Goal: Contribute content: Add original content to the website for others to see

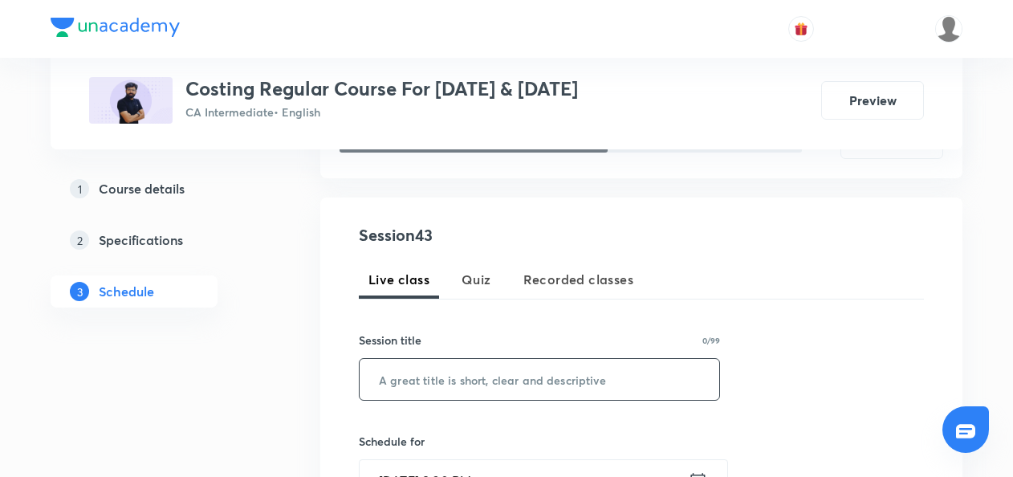
click at [384, 374] on input "text" at bounding box center [538, 379] width 359 height 41
paste input "L43 Part 1 Process Costing"
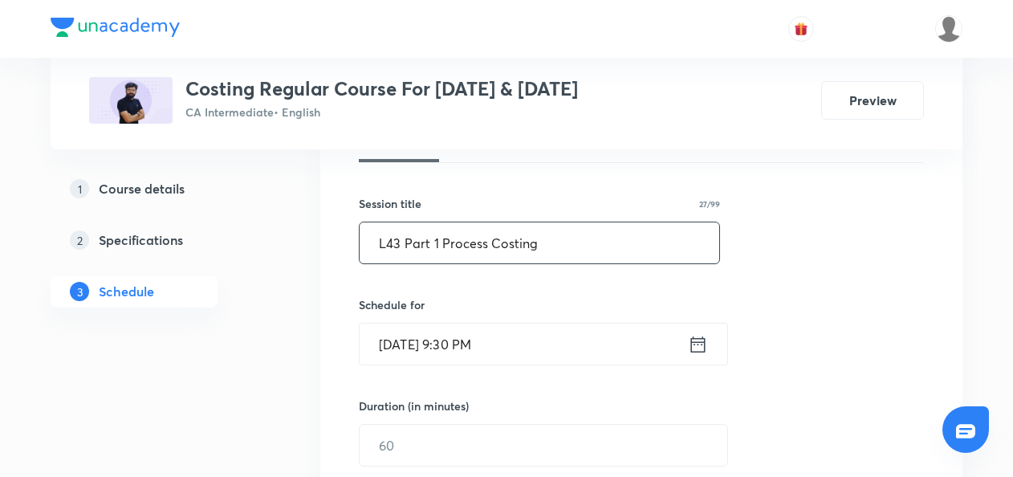
scroll to position [390, 0]
type input "L43 Part 1 Process Costing"
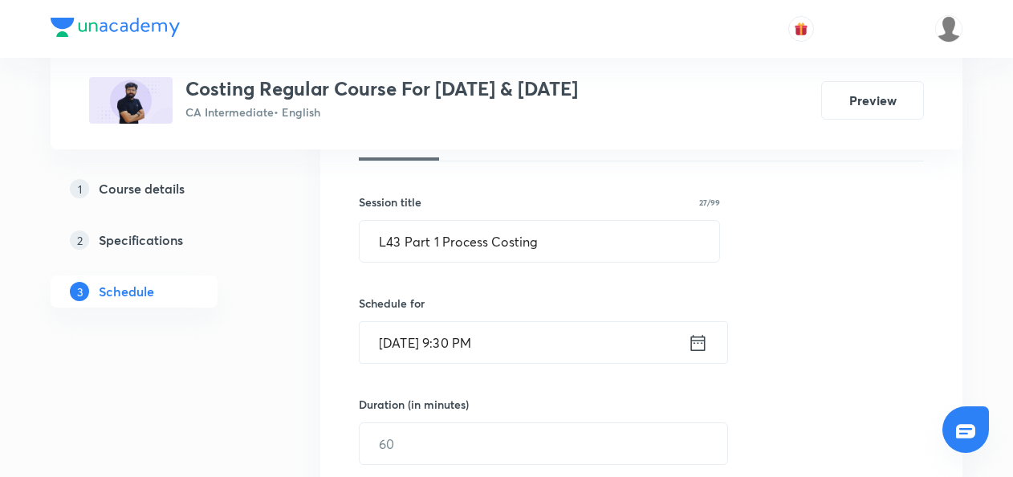
click at [694, 347] on icon at bounding box center [698, 342] width 20 height 22
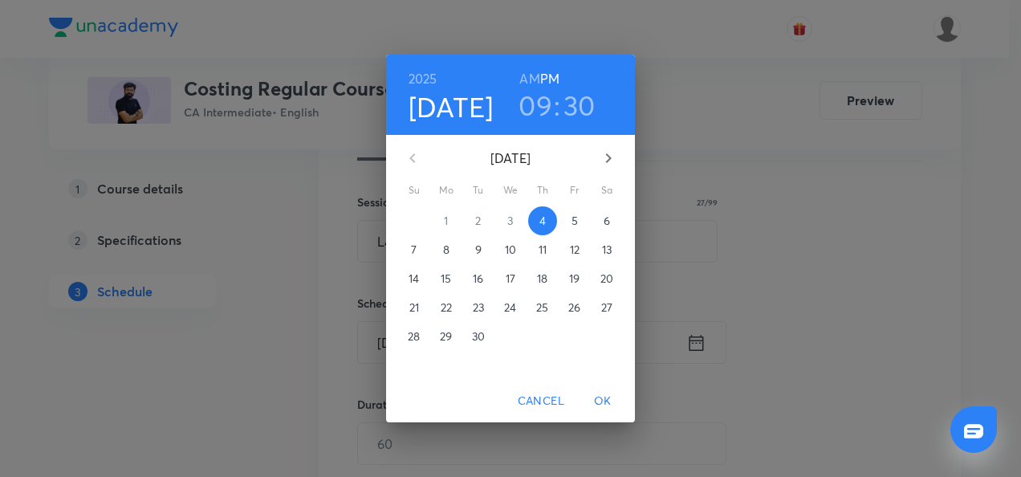
click at [573, 220] on p "5" at bounding box center [574, 221] width 6 height 16
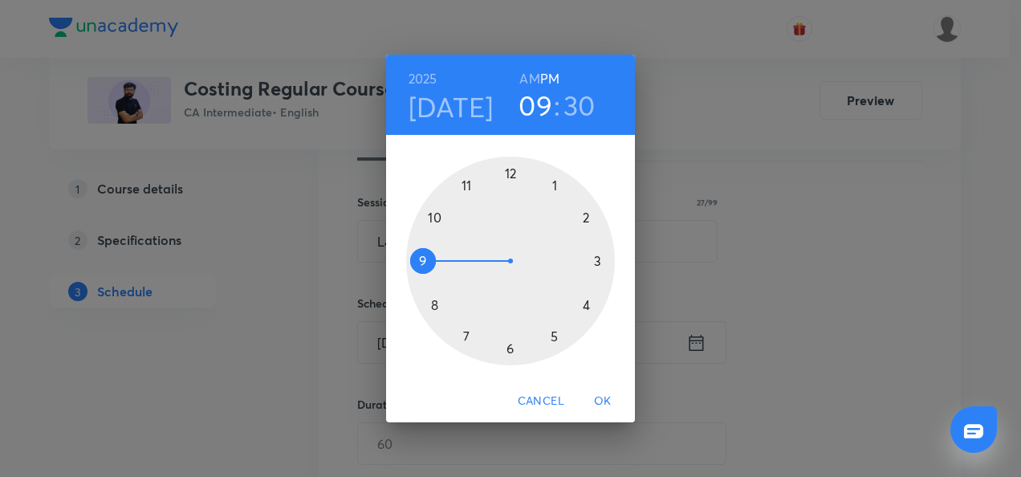
click at [432, 302] on div at bounding box center [510, 260] width 209 height 209
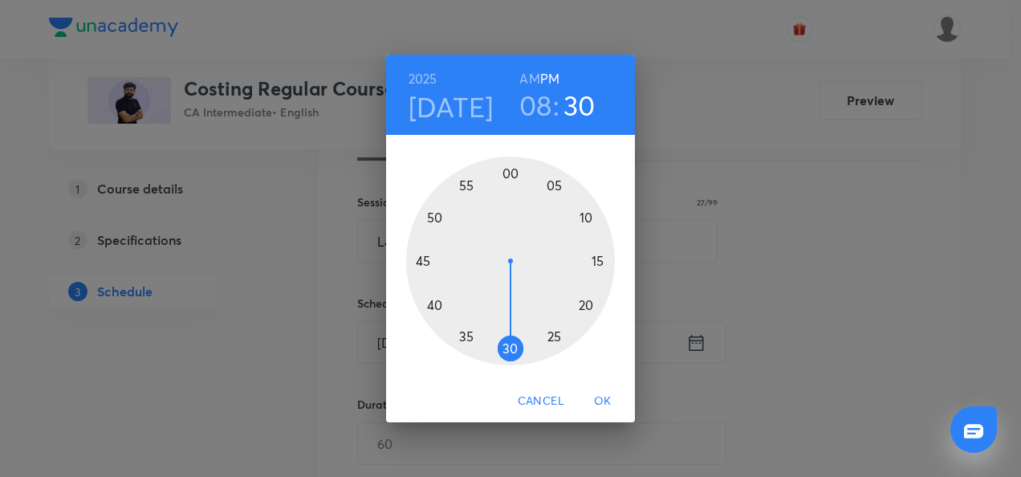
click at [530, 75] on h6 "AM" at bounding box center [529, 78] width 20 height 22
click at [509, 177] on div at bounding box center [510, 260] width 209 height 209
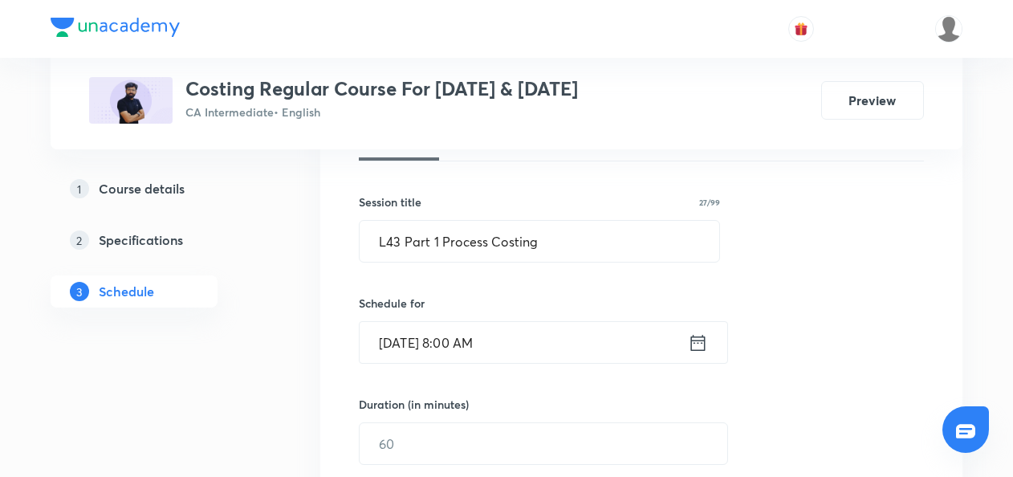
scroll to position [522, 0]
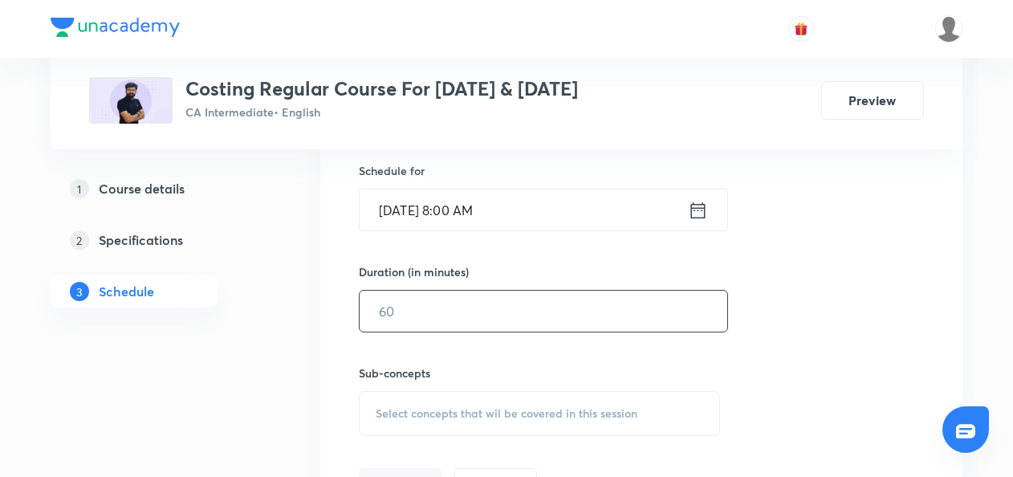
click at [393, 311] on input "text" at bounding box center [542, 310] width 367 height 41
type input "150"
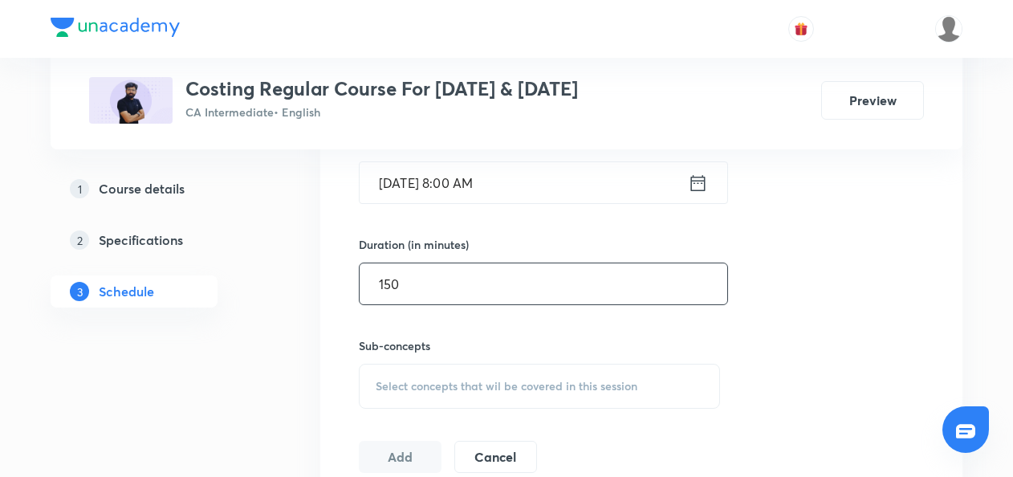
click at [392, 384] on span "Select concepts that wil be covered in this session" at bounding box center [507, 386] width 262 height 13
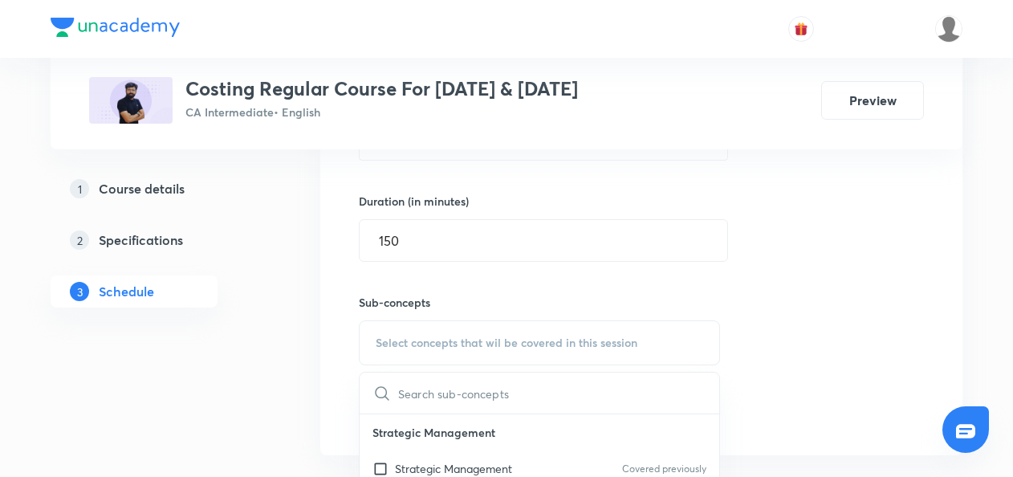
scroll to position [595, 0]
click at [380, 465] on input "checkbox" at bounding box center [383, 466] width 22 height 17
checkbox input "true"
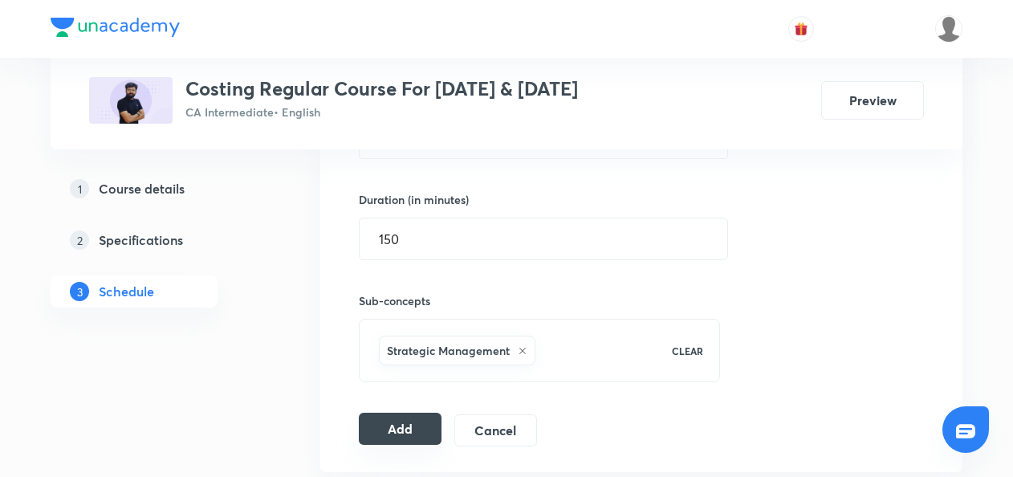
click at [400, 424] on button "Add" at bounding box center [400, 428] width 83 height 32
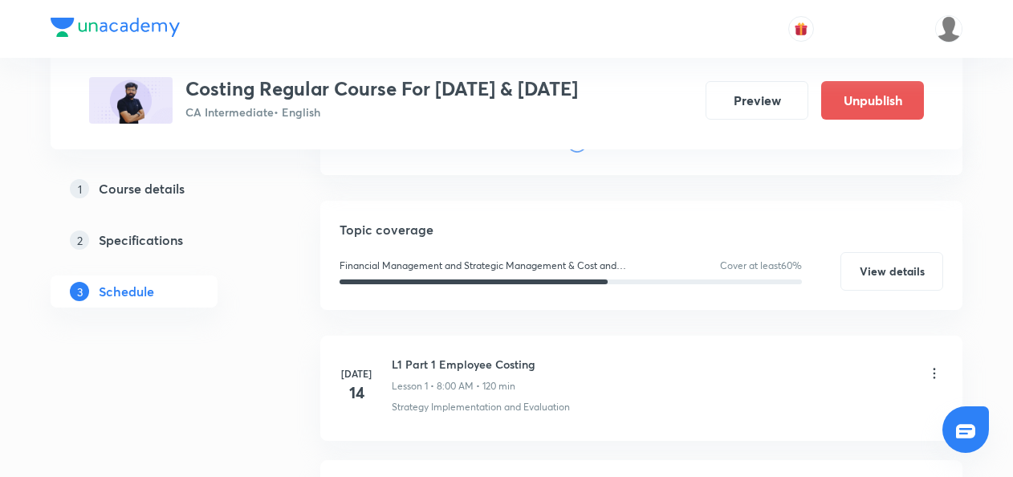
scroll to position [0, 0]
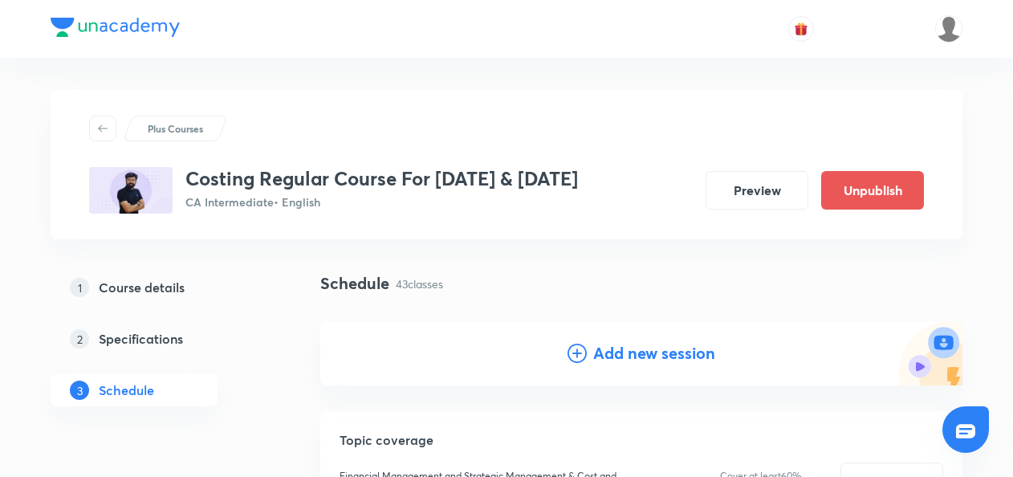
click at [570, 351] on icon at bounding box center [576, 352] width 19 height 19
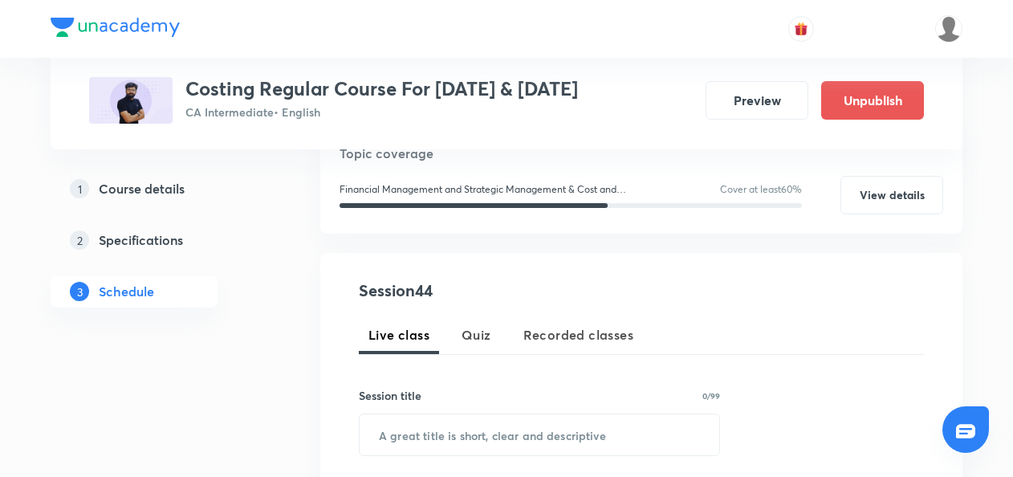
scroll to position [197, 0]
click at [387, 435] on input "text" at bounding box center [538, 433] width 359 height 41
paste input "L44 Part 2 Process Costing"
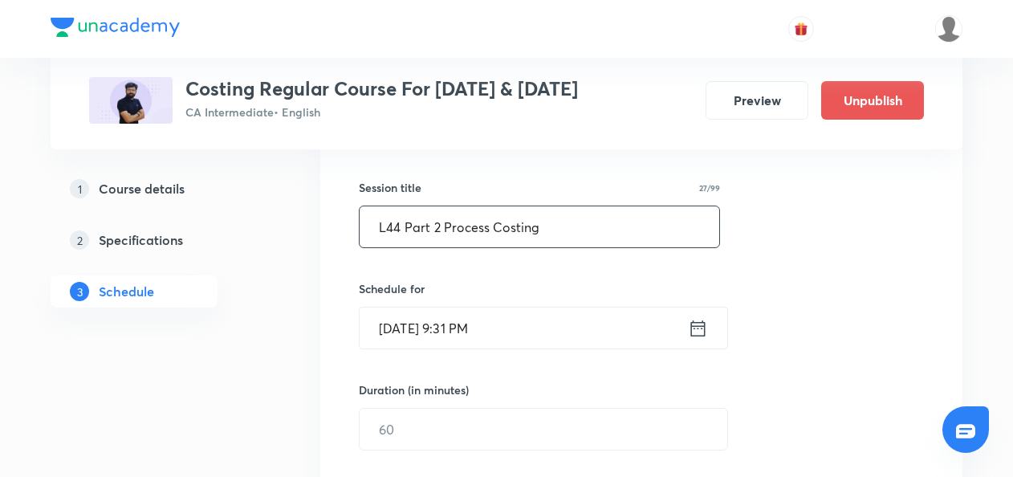
scroll to position [406, 0]
type input "L44 Part 2 Process Costing"
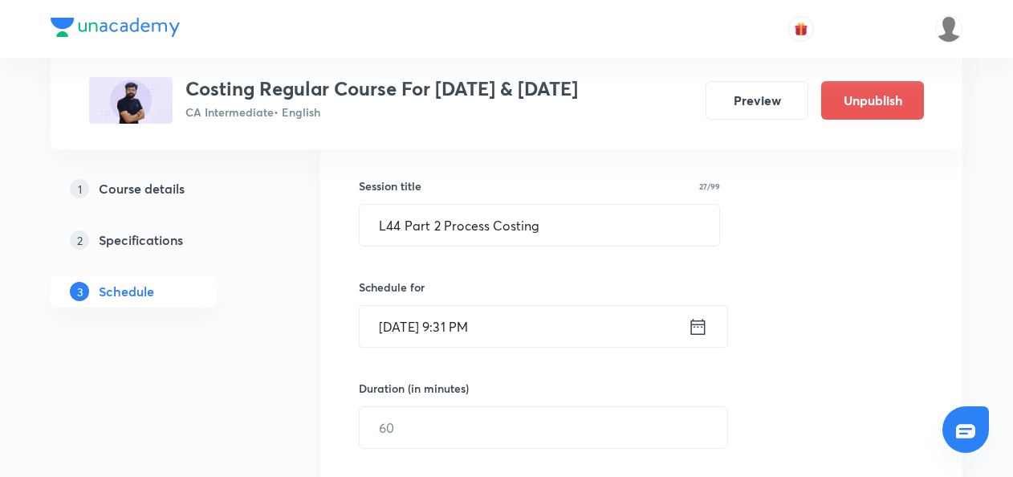
click at [703, 330] on icon at bounding box center [698, 326] width 20 height 22
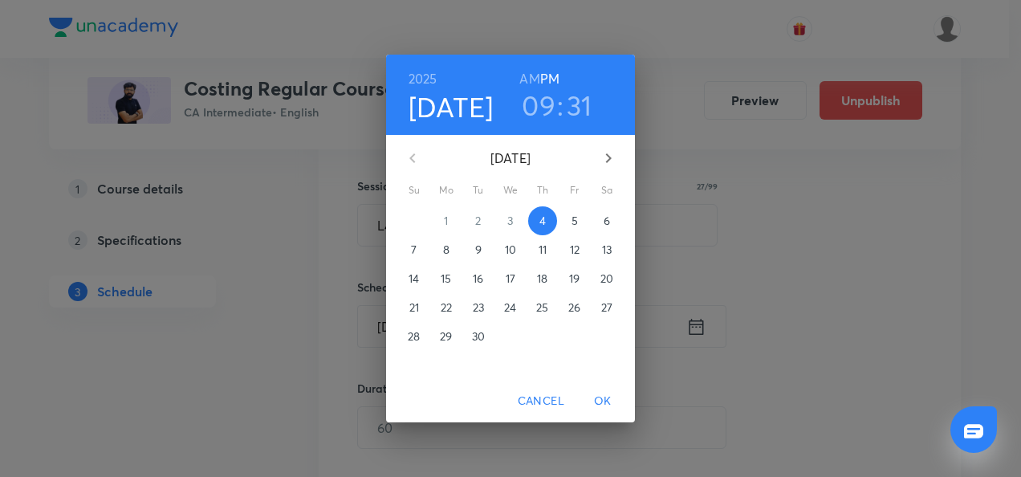
click at [609, 223] on p "6" at bounding box center [606, 221] width 6 height 16
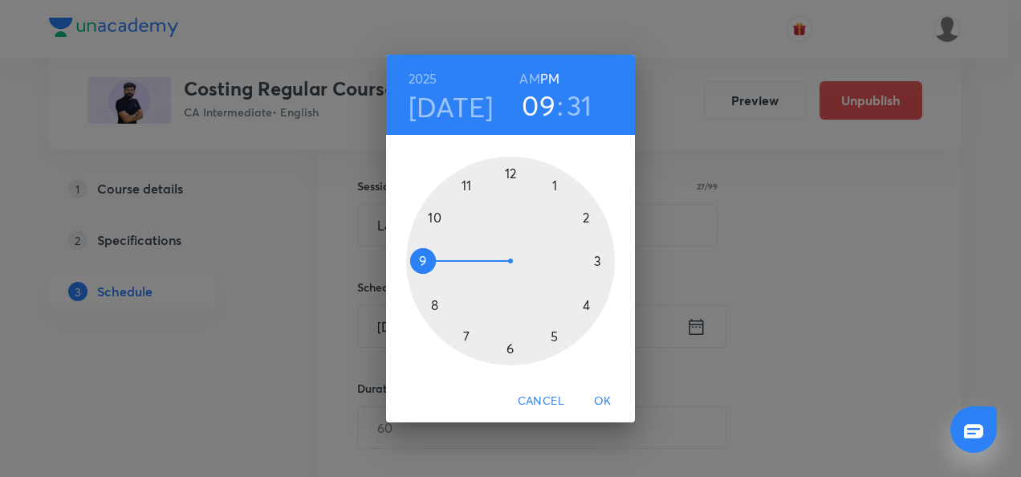
click at [432, 305] on div at bounding box center [510, 260] width 209 height 209
click at [532, 78] on h6 "AM" at bounding box center [529, 78] width 20 height 22
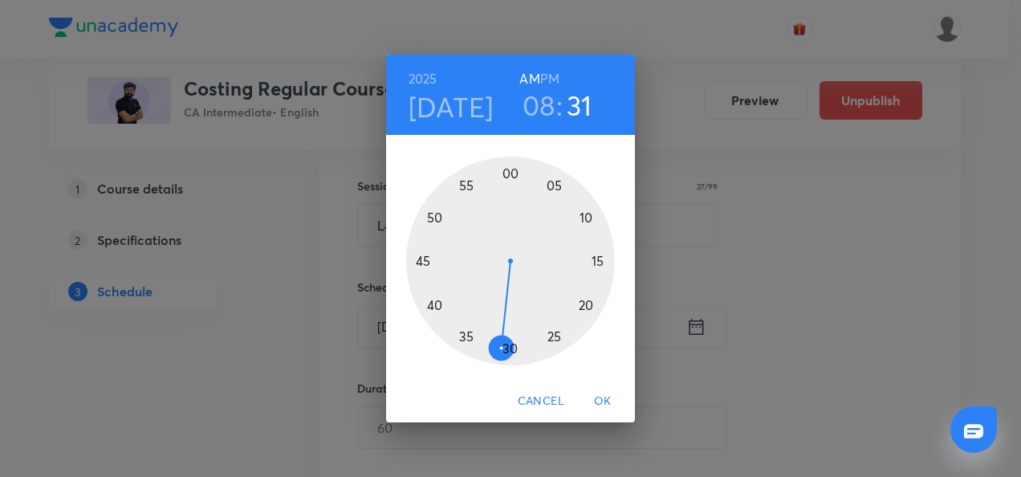
click at [508, 174] on div at bounding box center [510, 260] width 209 height 209
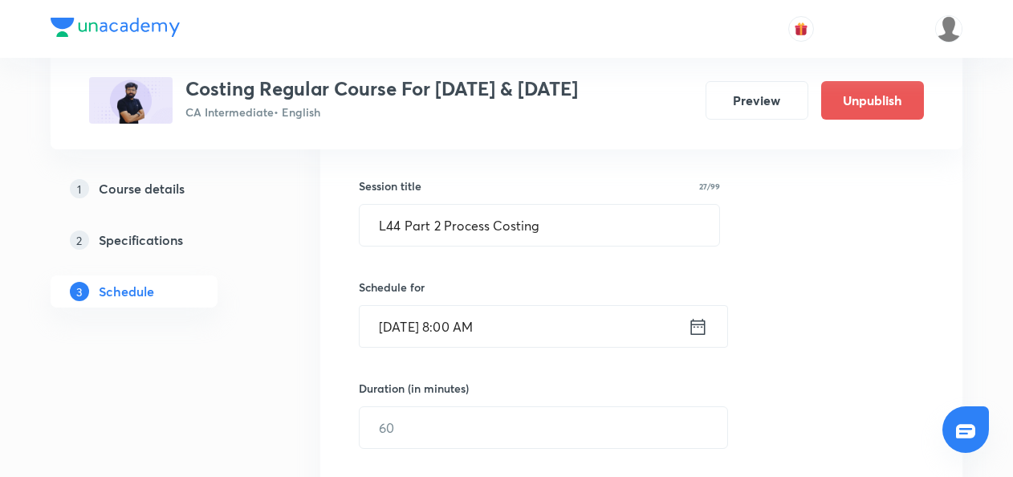
scroll to position [505, 0]
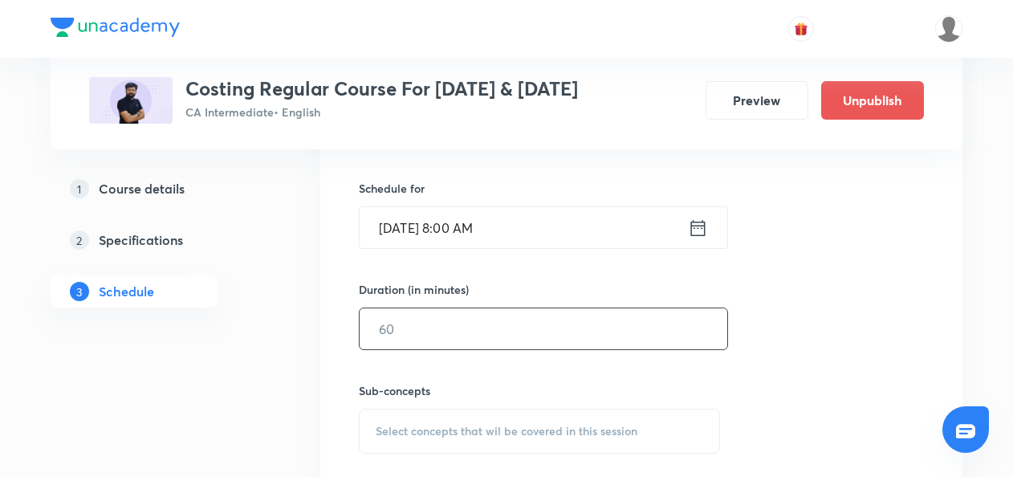
click at [419, 337] on input "text" at bounding box center [542, 328] width 367 height 41
type input "150"
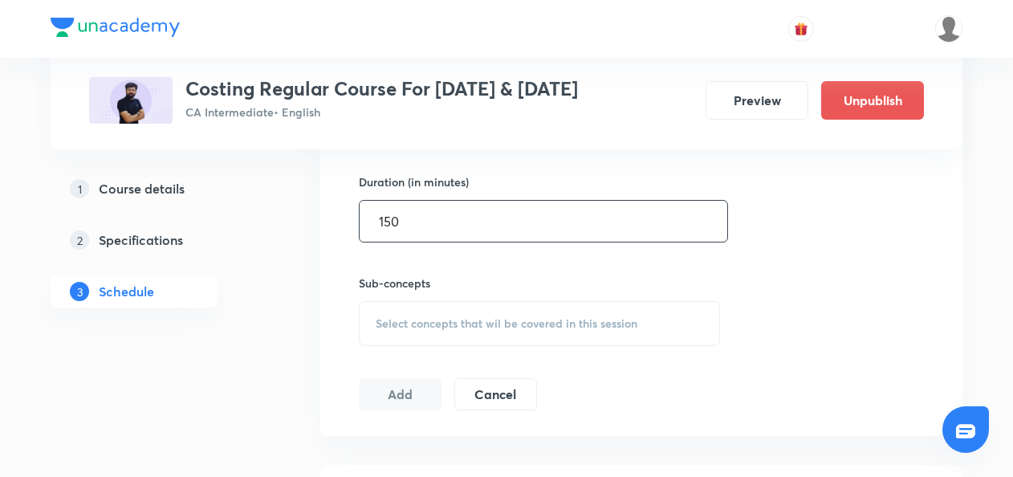
click at [399, 317] on span "Select concepts that wil be covered in this session" at bounding box center [507, 323] width 262 height 13
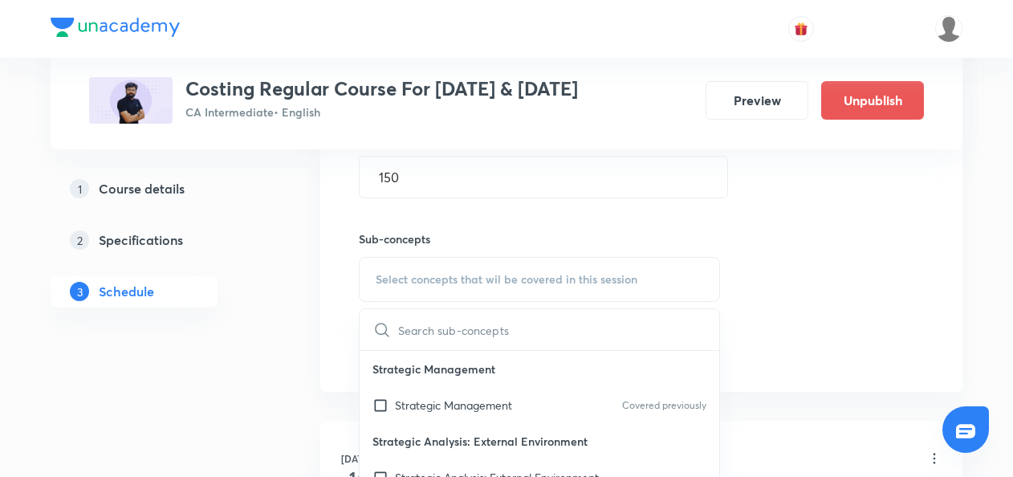
scroll to position [660, 0]
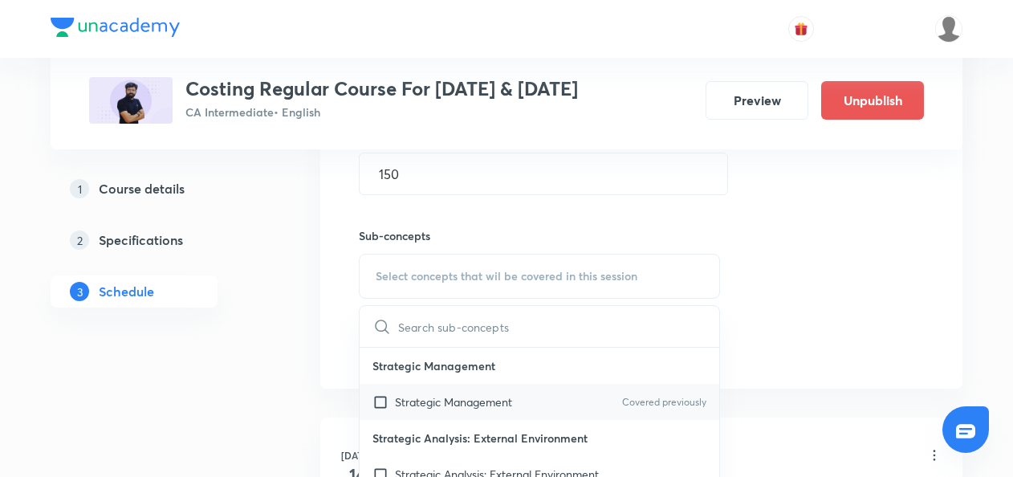
click at [382, 398] on input "checkbox" at bounding box center [383, 401] width 22 height 17
checkbox input "true"
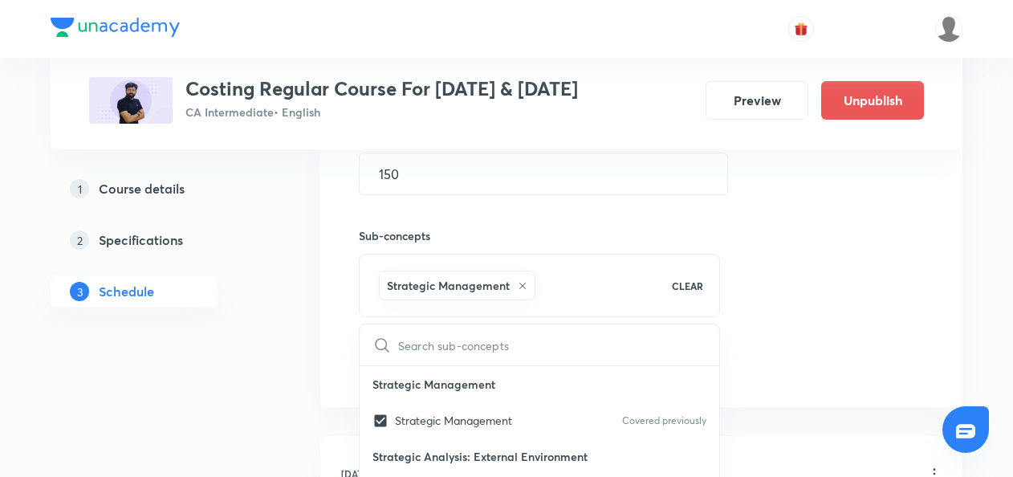
click at [355, 379] on div "Session 44 Live class Quiz Recorded classes Session title 27/99 L44 Part 2 Proc…" at bounding box center [641, 98] width 642 height 617
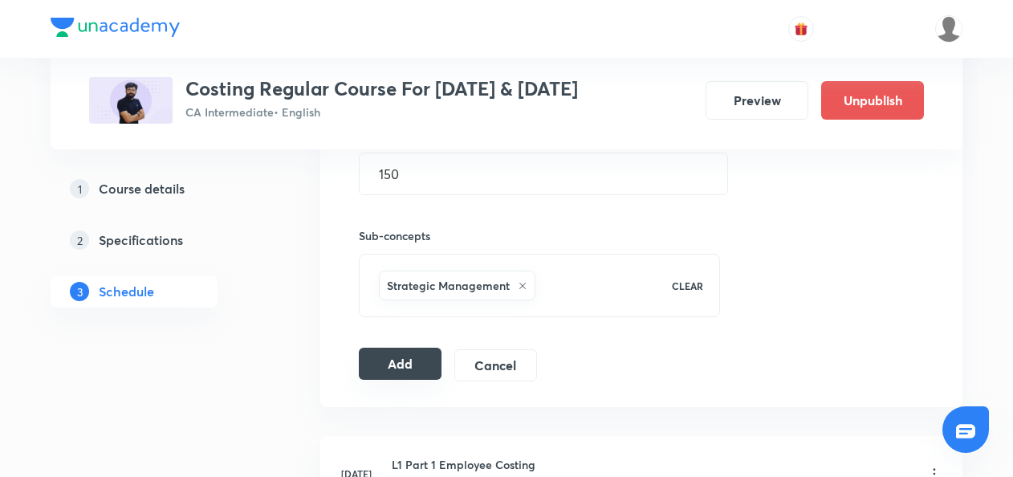
click at [412, 371] on button "Add" at bounding box center [400, 363] width 83 height 32
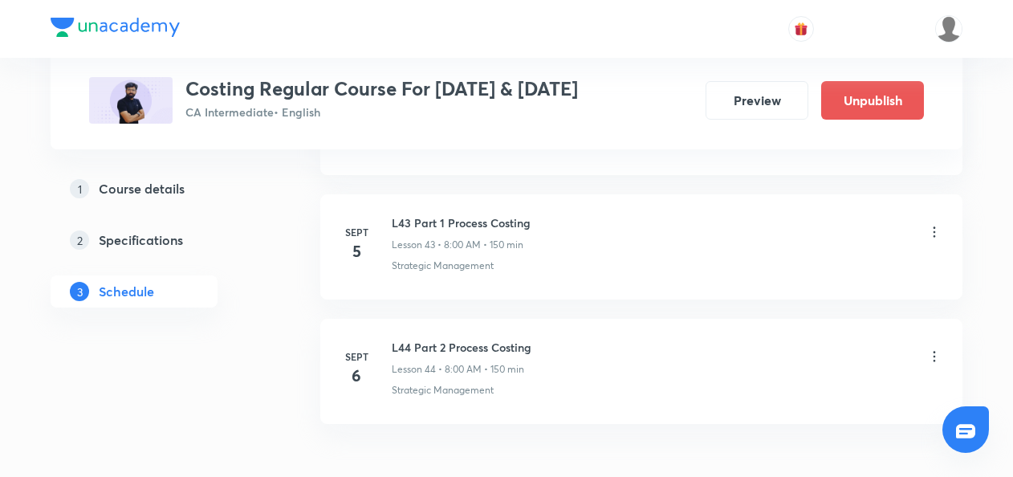
scroll to position [6104, 0]
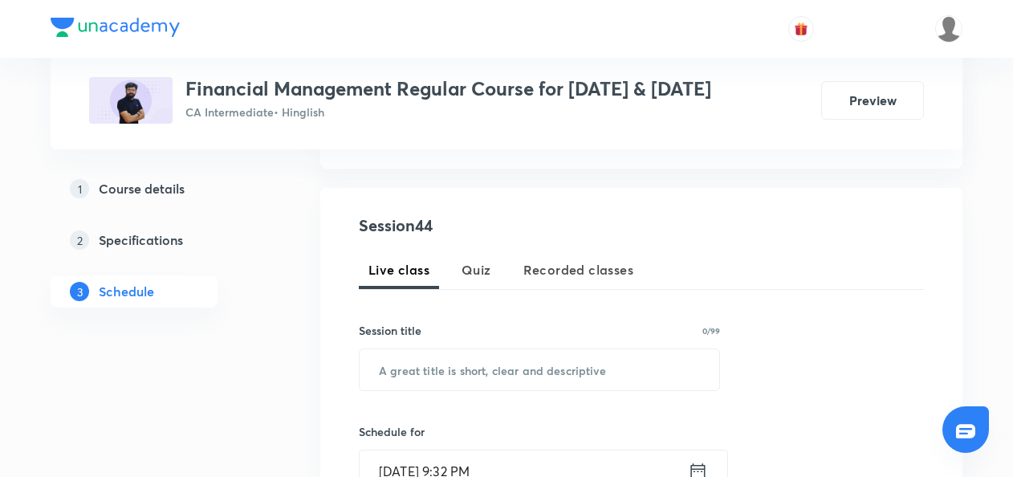
scroll to position [268, 0]
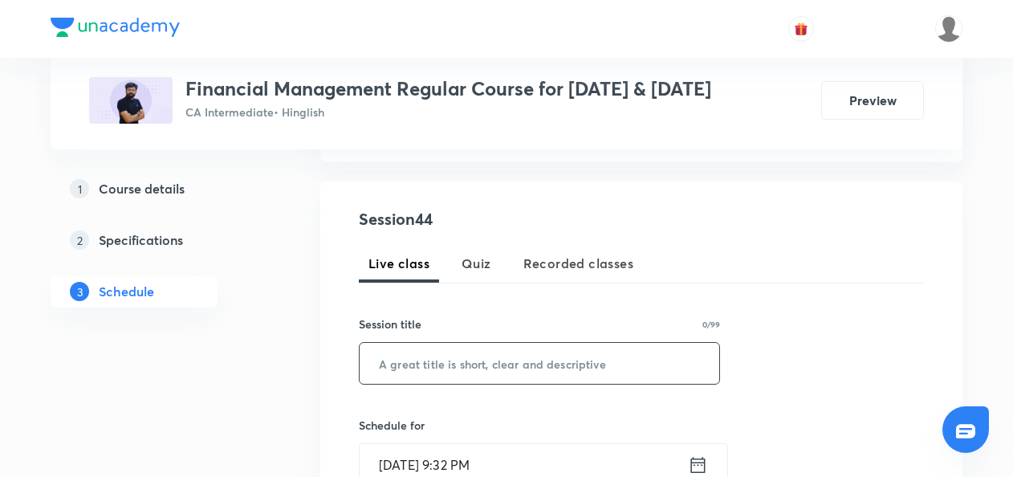
click at [403, 368] on input "text" at bounding box center [538, 363] width 359 height 41
paste input "L43 Part 3 Dividend Decision"
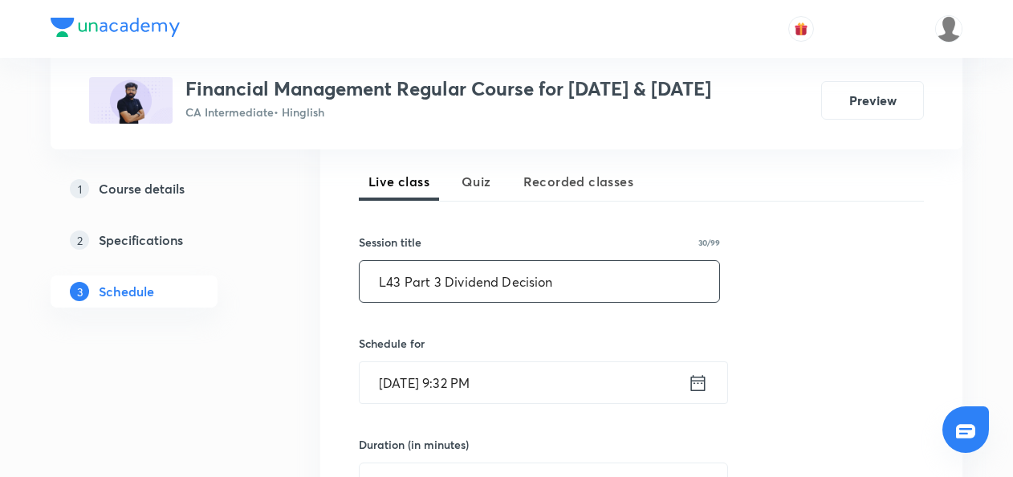
scroll to position [353, 0]
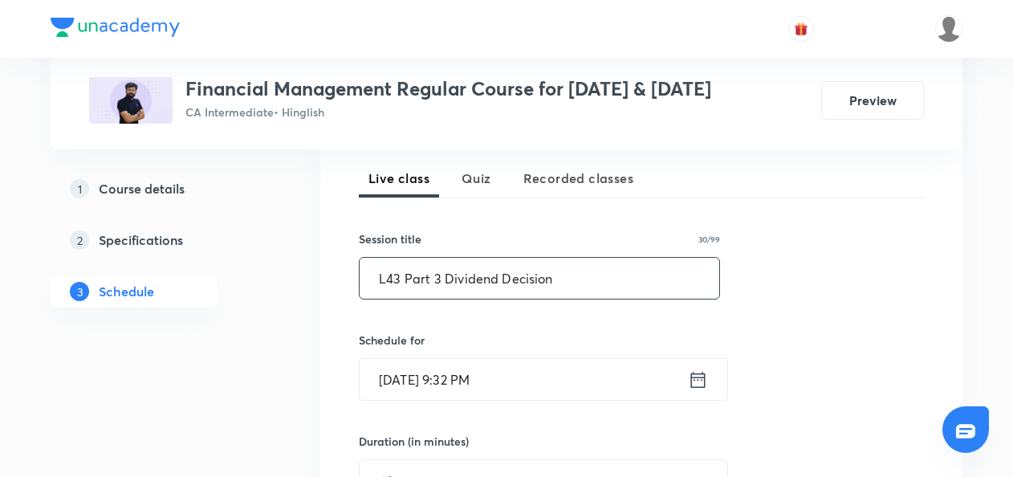
type input "L43 Part 3 Dividend Decision"
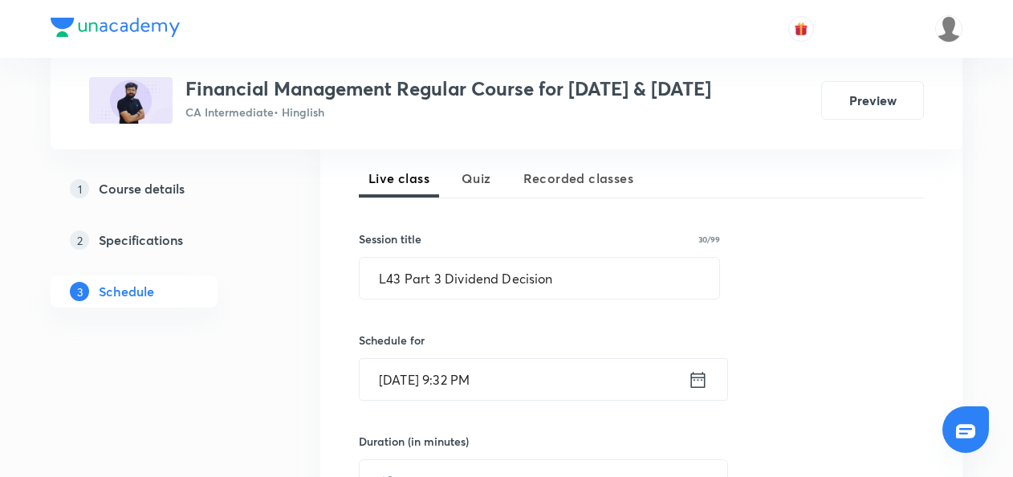
click at [692, 380] on icon at bounding box center [698, 379] width 20 height 22
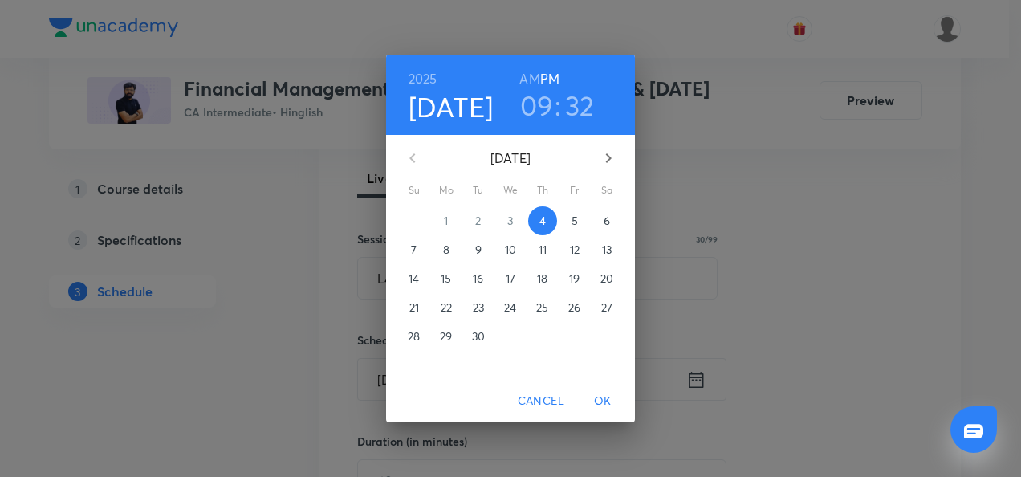
click at [575, 222] on p "5" at bounding box center [574, 221] width 6 height 16
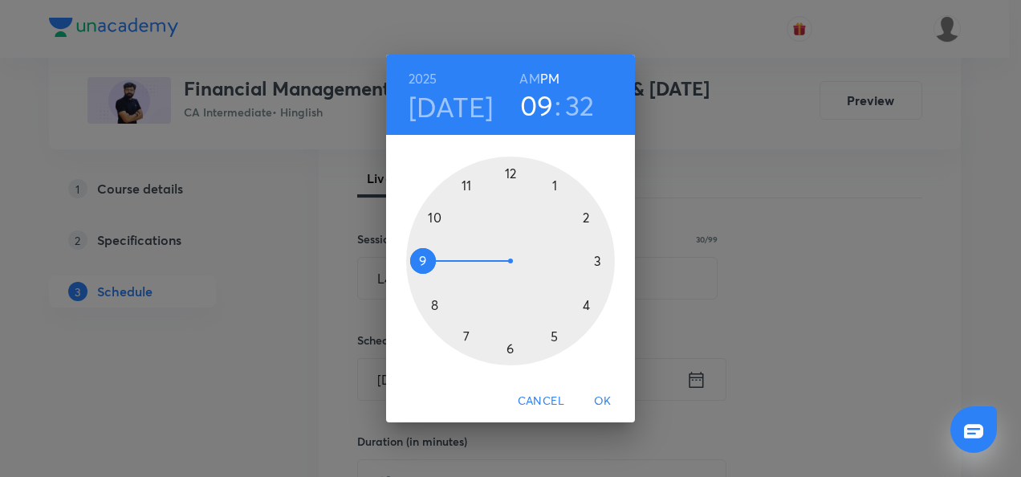
click at [470, 181] on div at bounding box center [510, 260] width 209 height 209
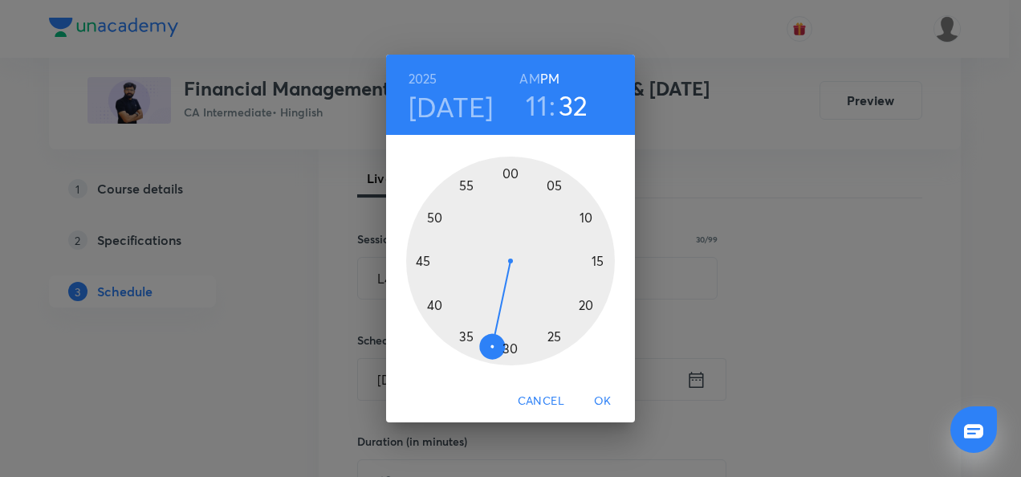
click at [531, 77] on h6 "AM" at bounding box center [529, 78] width 20 height 22
click at [510, 173] on div at bounding box center [510, 260] width 209 height 209
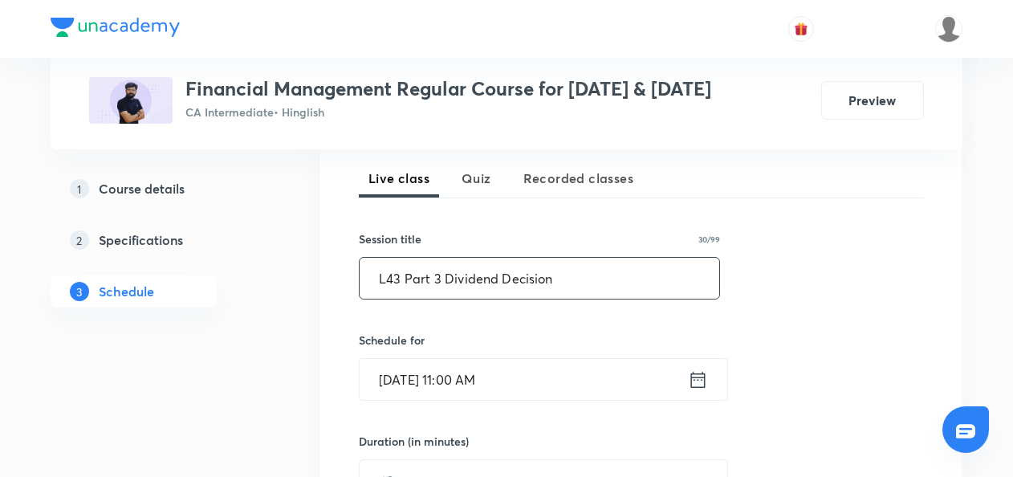
scroll to position [516, 0]
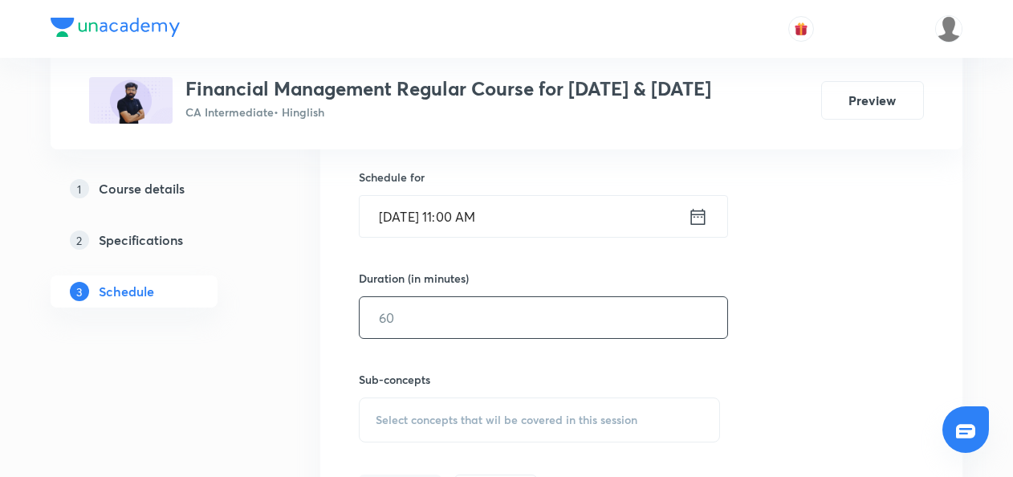
click at [402, 319] on input "text" at bounding box center [542, 317] width 367 height 41
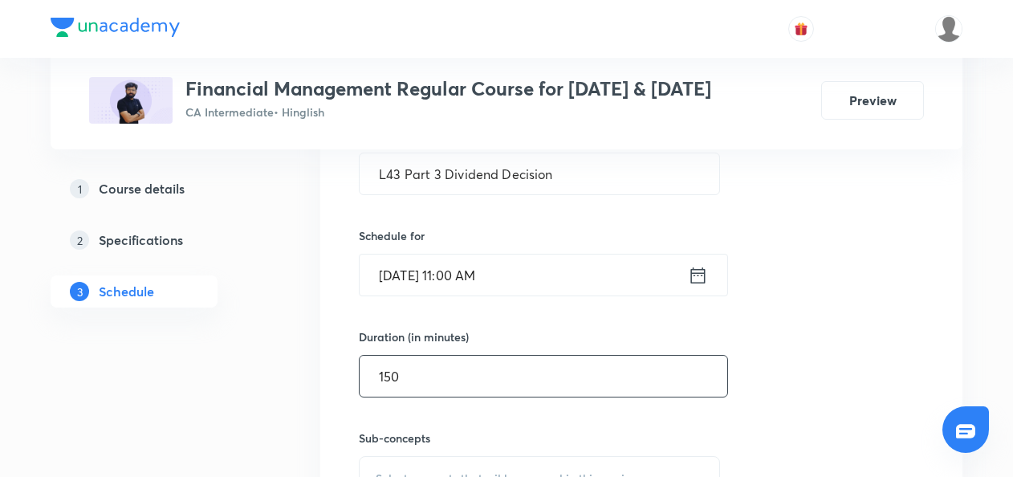
scroll to position [614, 0]
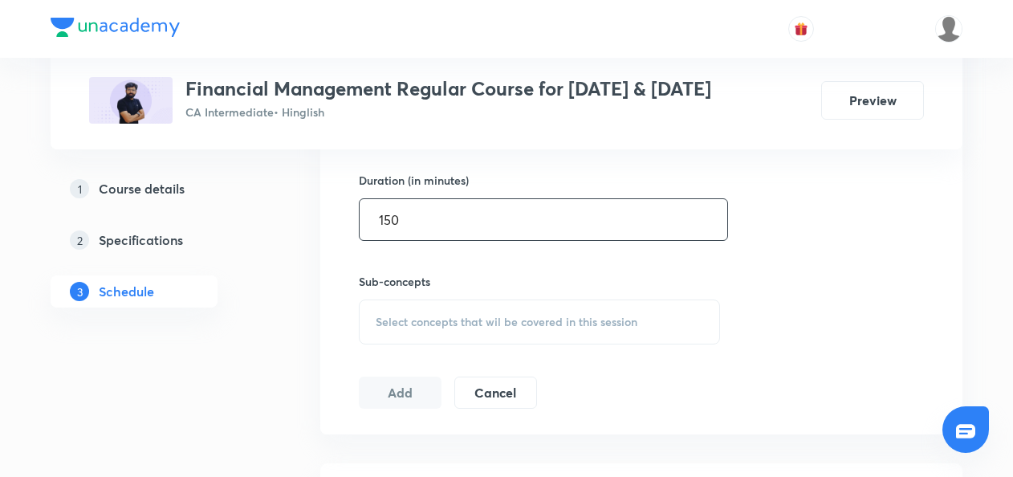
type input "150"
click at [385, 316] on span "Select concepts that wil be covered in this session" at bounding box center [507, 321] width 262 height 13
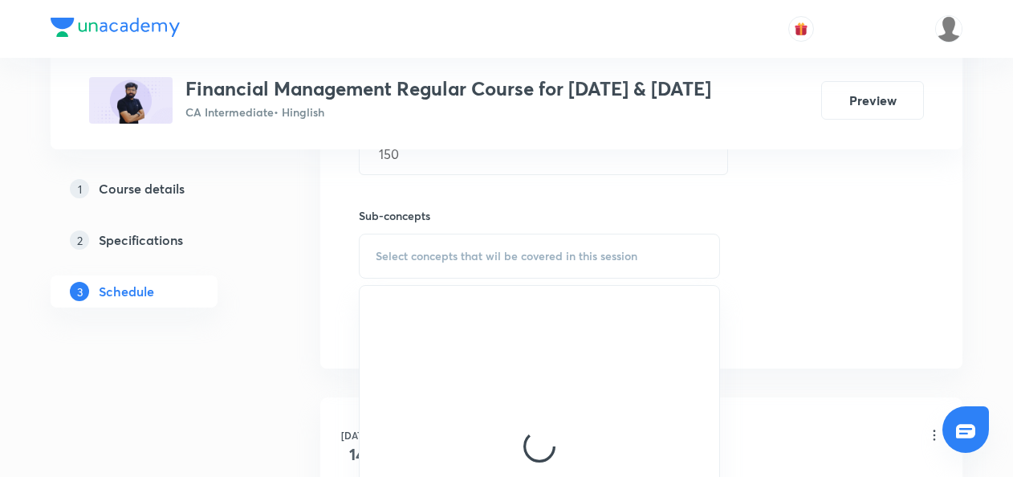
scroll to position [683, 0]
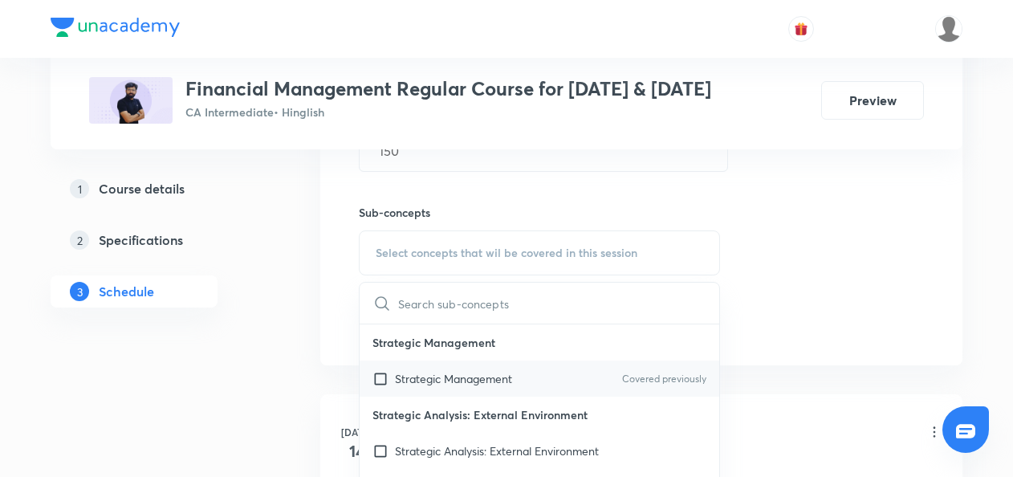
click at [380, 372] on input "checkbox" at bounding box center [383, 378] width 22 height 17
checkbox input "true"
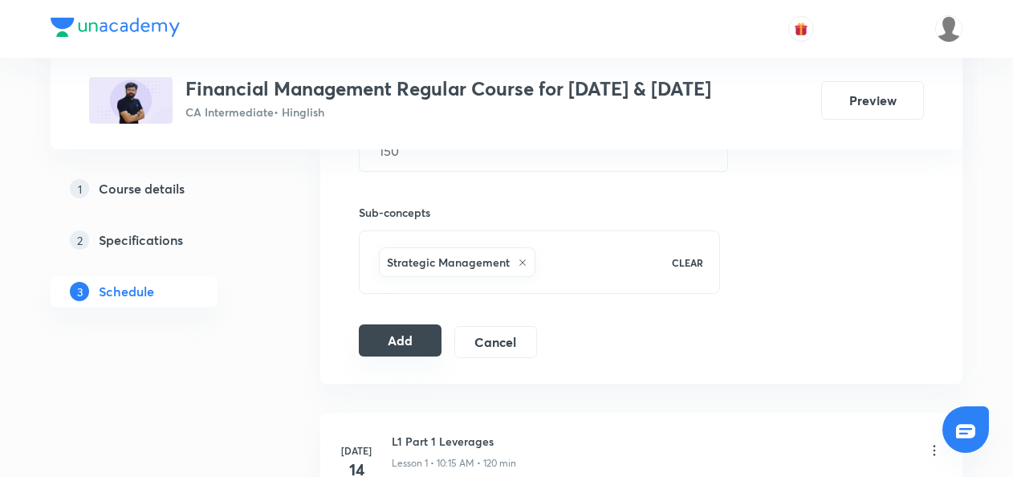
click at [397, 334] on button "Add" at bounding box center [400, 340] width 83 height 32
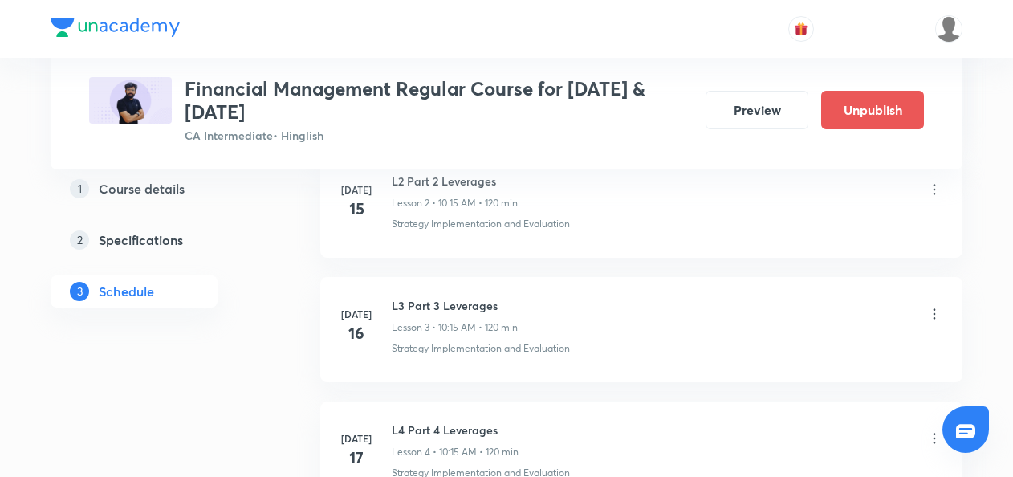
scroll to position [0, 0]
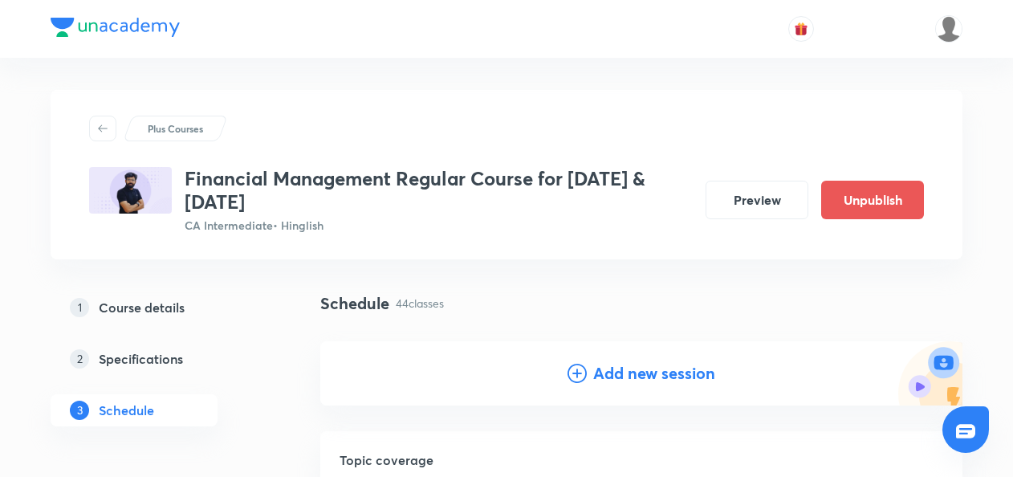
click at [570, 366] on icon at bounding box center [576, 372] width 19 height 19
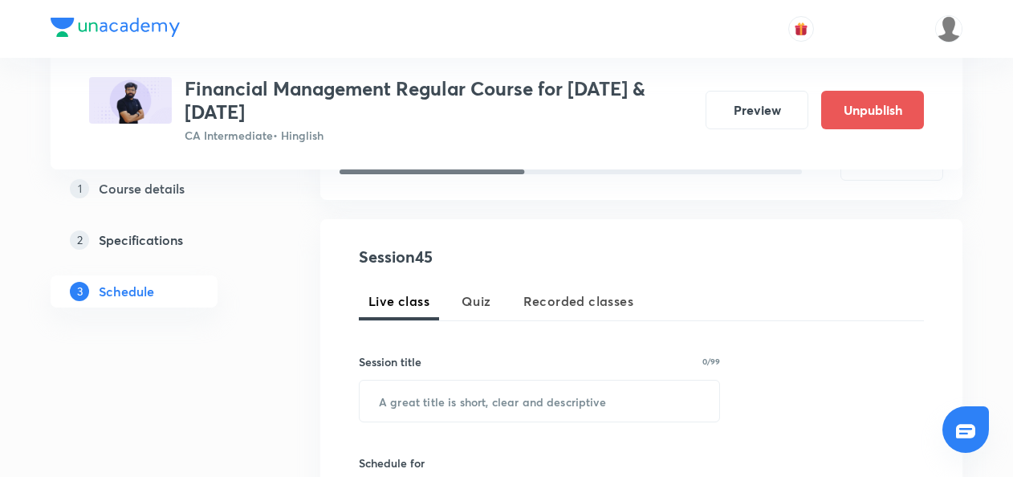
scroll to position [251, 0]
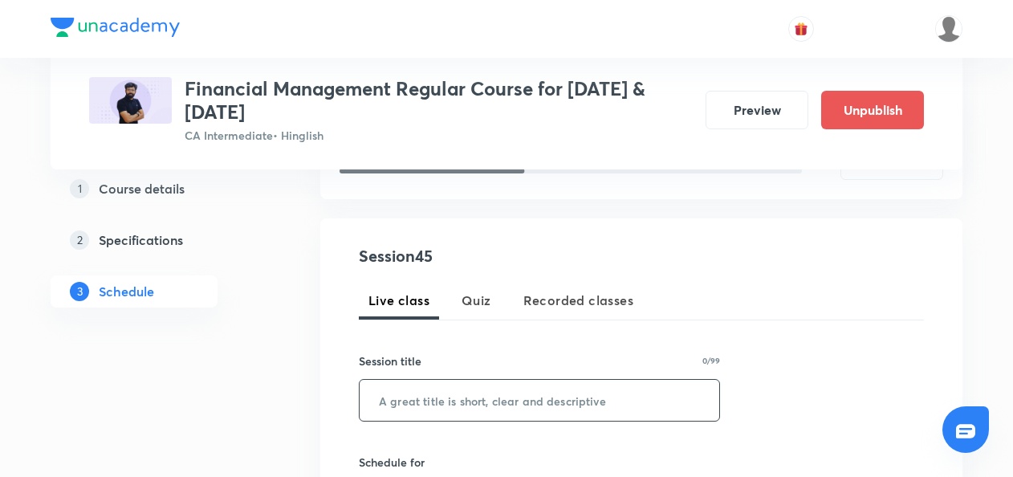
click at [400, 404] on input "text" at bounding box center [538, 400] width 359 height 41
paste input "L44 Part 4 Dividend Decision"
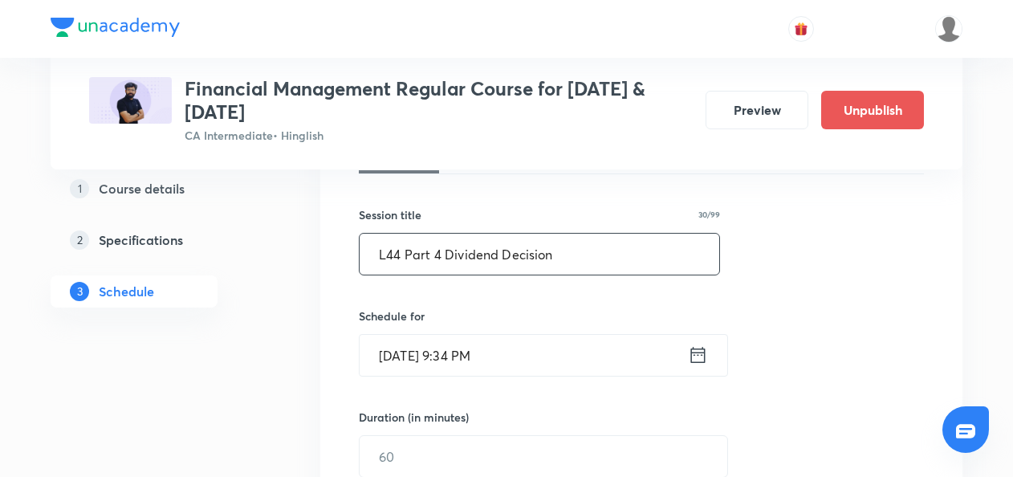
scroll to position [398, 0]
type input "L44 Part 4 Dividend Decision"
click at [696, 353] on icon at bounding box center [698, 354] width 20 height 22
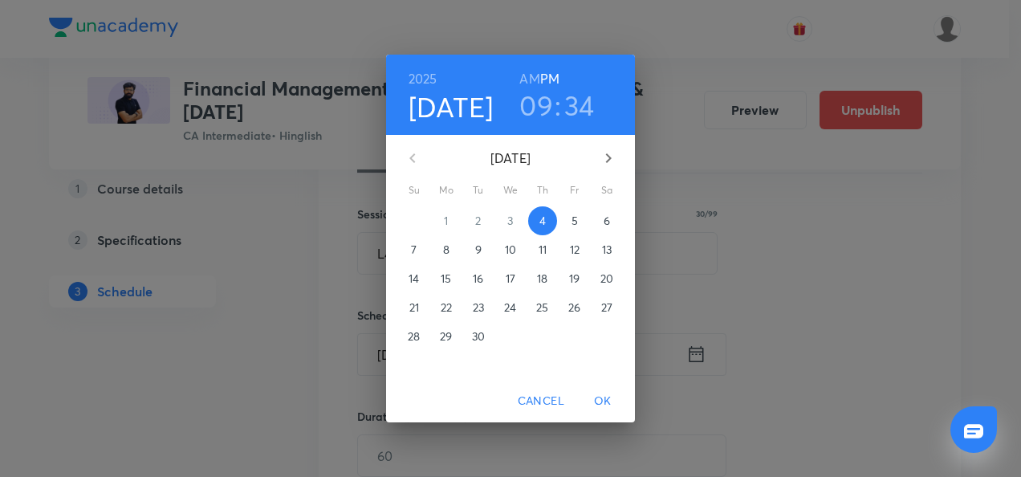
click at [603, 219] on p "6" at bounding box center [606, 221] width 6 height 16
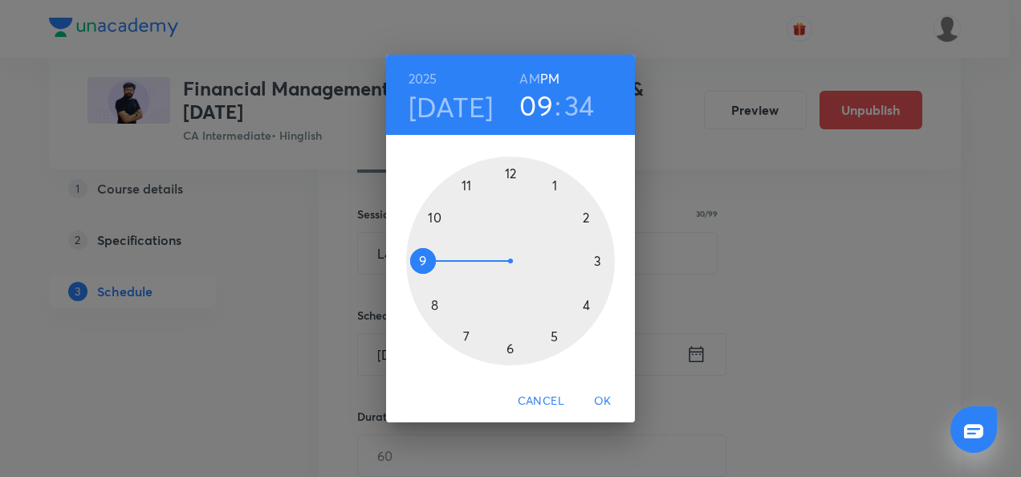
click at [465, 186] on div at bounding box center [510, 260] width 209 height 209
click at [532, 77] on h6 "AM" at bounding box center [529, 78] width 20 height 22
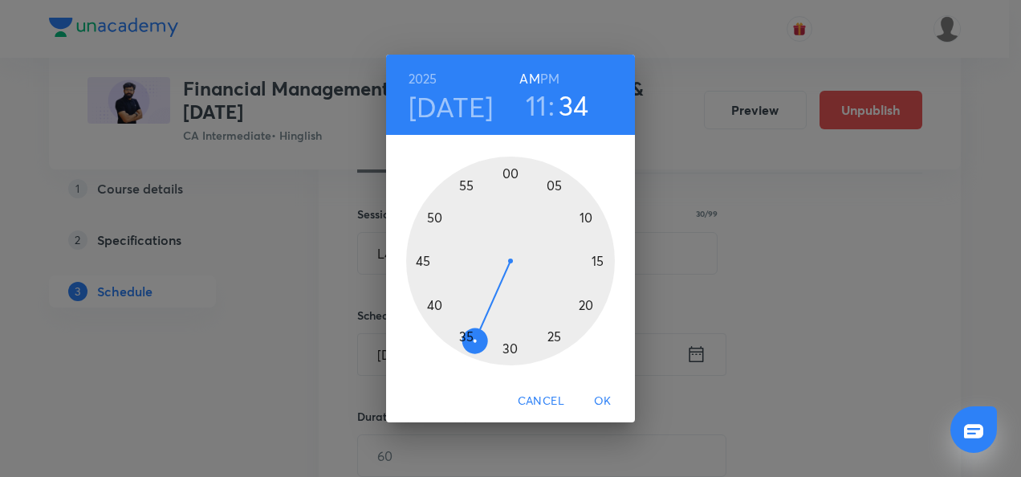
click at [510, 173] on div at bounding box center [510, 260] width 209 height 209
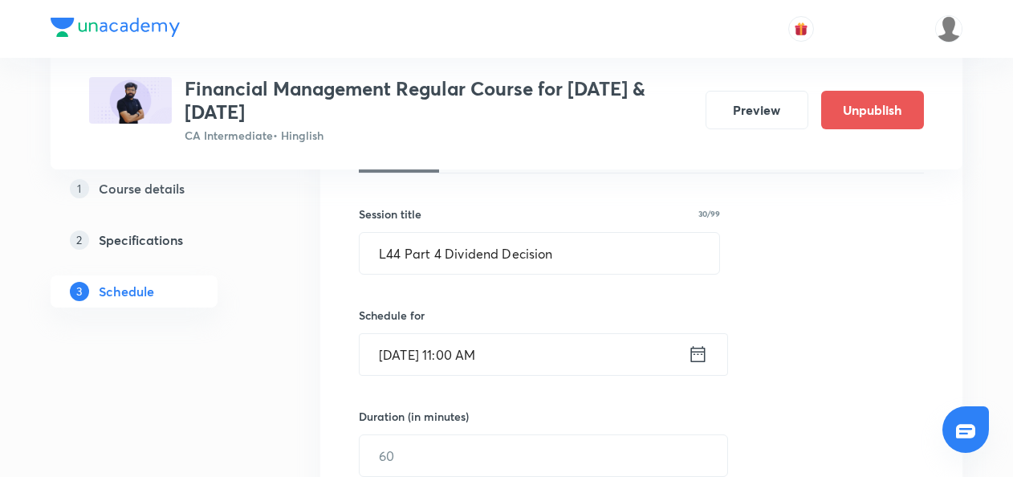
scroll to position [467, 0]
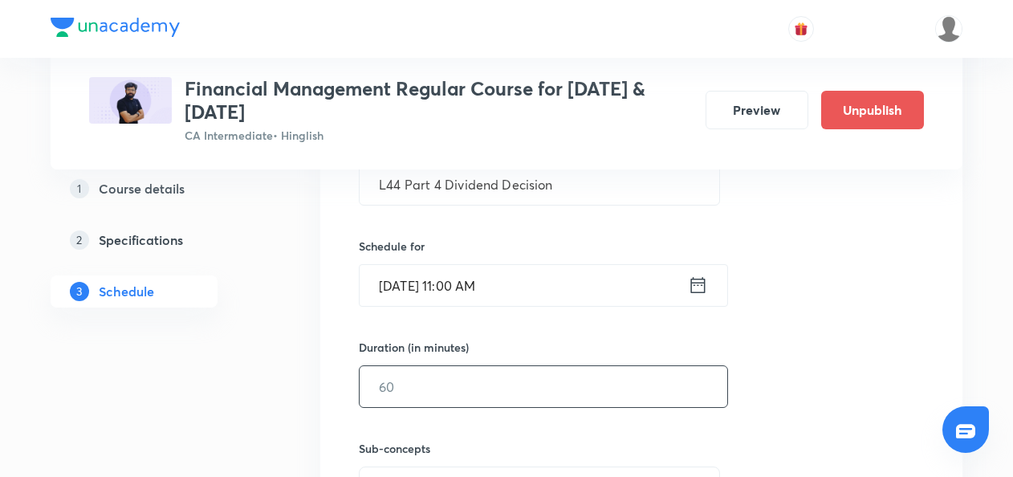
click at [407, 393] on input "text" at bounding box center [542, 386] width 367 height 41
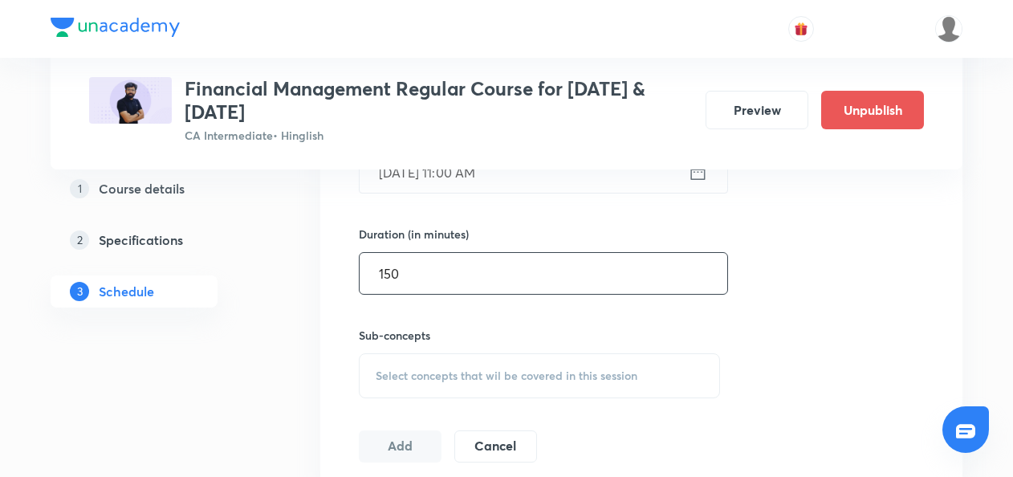
scroll to position [581, 0]
type input "150"
click at [390, 374] on span "Select concepts that wil be covered in this session" at bounding box center [507, 374] width 262 height 13
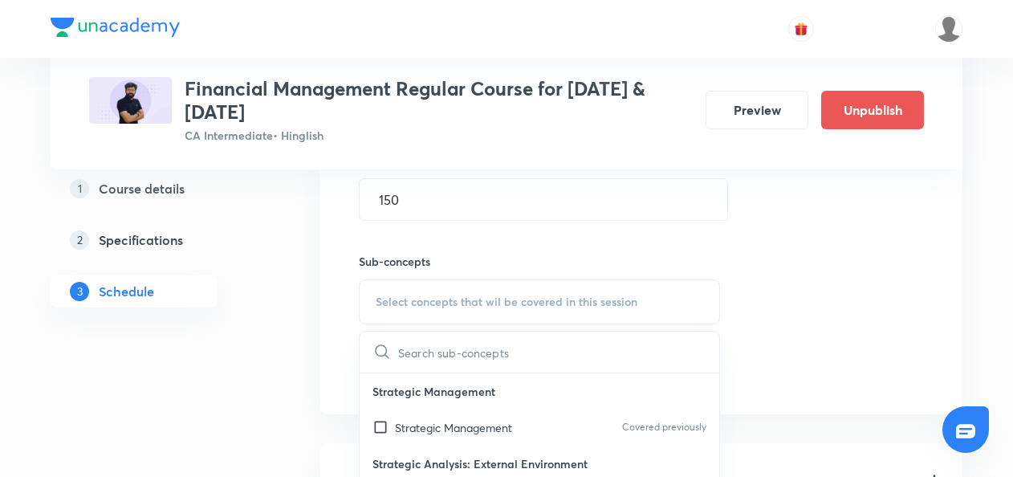
scroll to position [655, 0]
click at [382, 427] on input "checkbox" at bounding box center [383, 426] width 22 height 17
checkbox input "true"
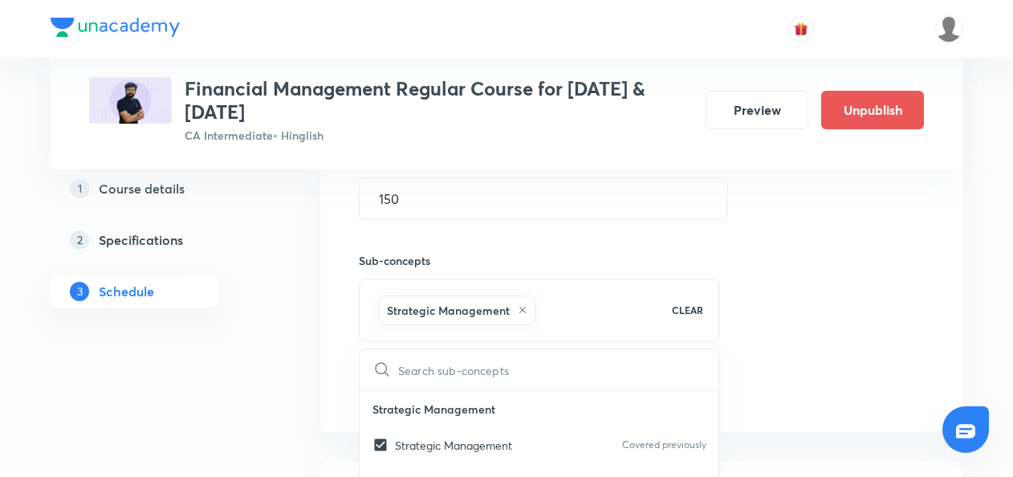
click at [327, 403] on div "Session 45 Live class Quiz Recorded classes Session title 30/99 L44 Part 4 Divi…" at bounding box center [641, 123] width 642 height 617
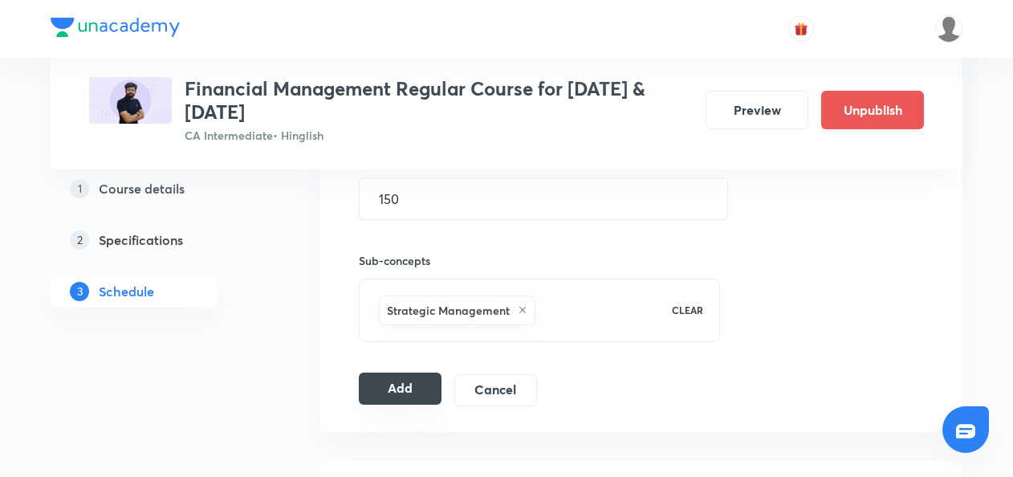
click at [404, 385] on button "Add" at bounding box center [400, 388] width 83 height 32
